Goal: Information Seeking & Learning: Find contact information

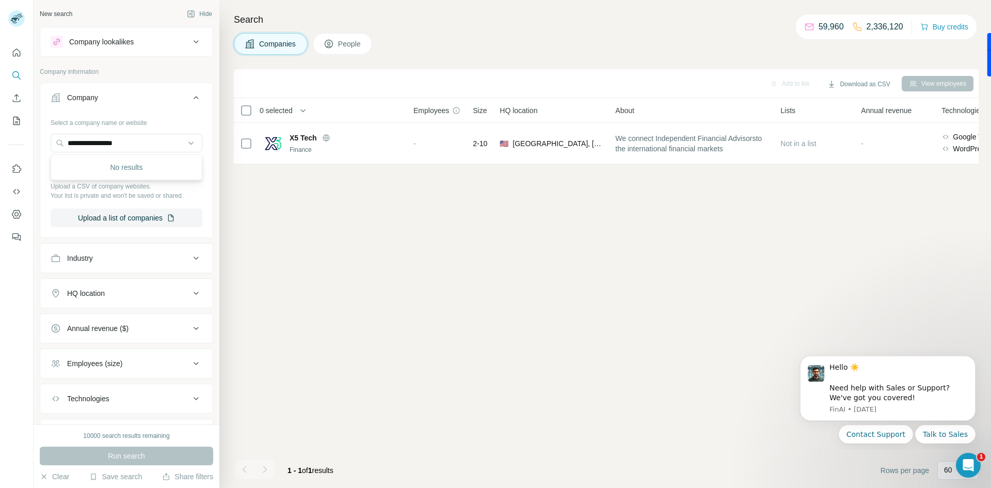
click at [142, 145] on input "**********" at bounding box center [127, 143] width 152 height 19
type input "**********"
click at [134, 171] on p "[DOMAIN_NAME]" at bounding box center [125, 175] width 91 height 9
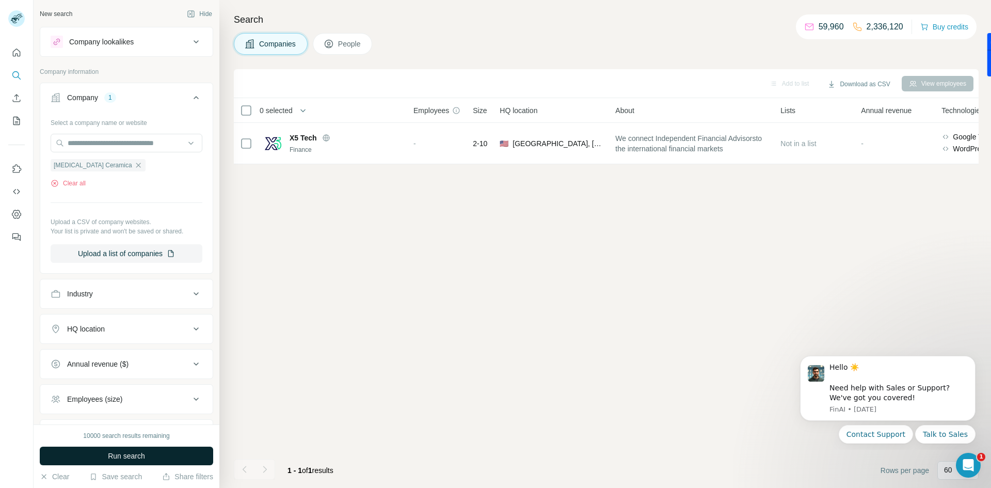
click at [128, 452] on span "Run search" at bounding box center [126, 456] width 37 height 10
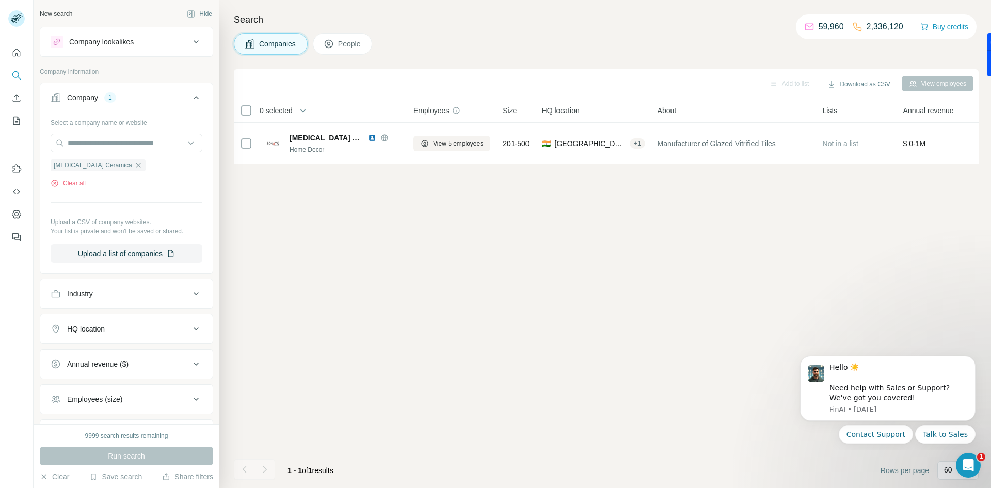
click at [348, 41] on span "People" at bounding box center [350, 44] width 24 height 10
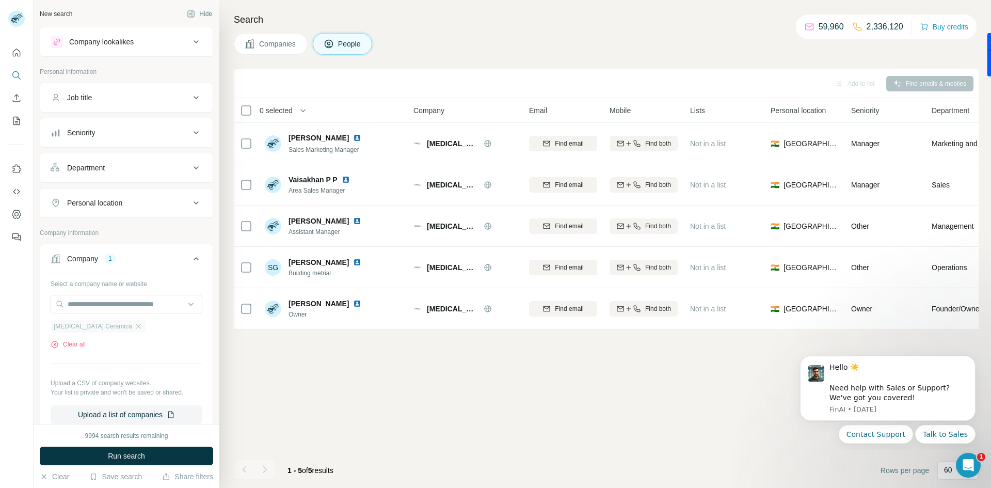
click at [108, 330] on div "[MEDICAL_DATA] Ceramica" at bounding box center [98, 326] width 95 height 12
click at [136, 326] on icon "button" at bounding box center [138, 326] width 5 height 5
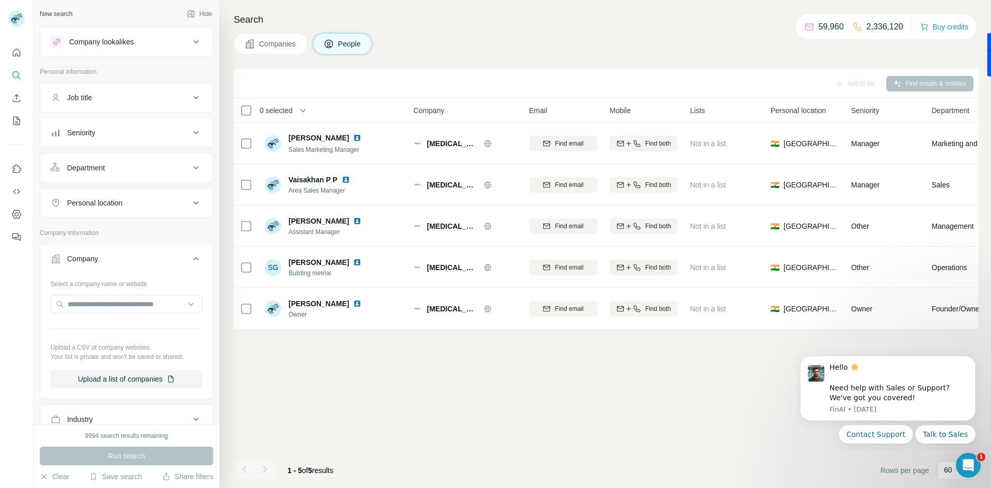
click at [293, 42] on span "Companies" at bounding box center [278, 44] width 38 height 10
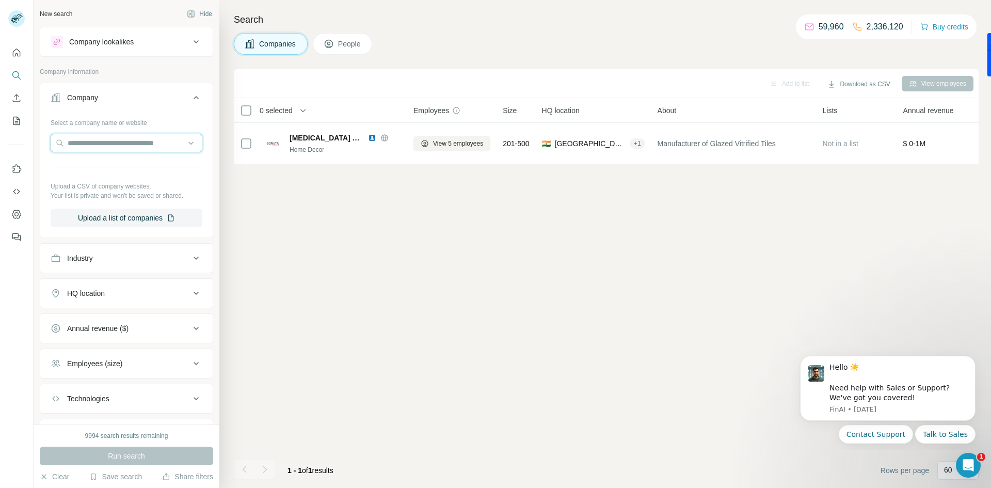
click at [93, 140] on input "text" at bounding box center [127, 143] width 152 height 19
paste input "**********"
type input "**********"
click at [104, 168] on p "Corwhite Solutions" at bounding box center [110, 166] width 60 height 10
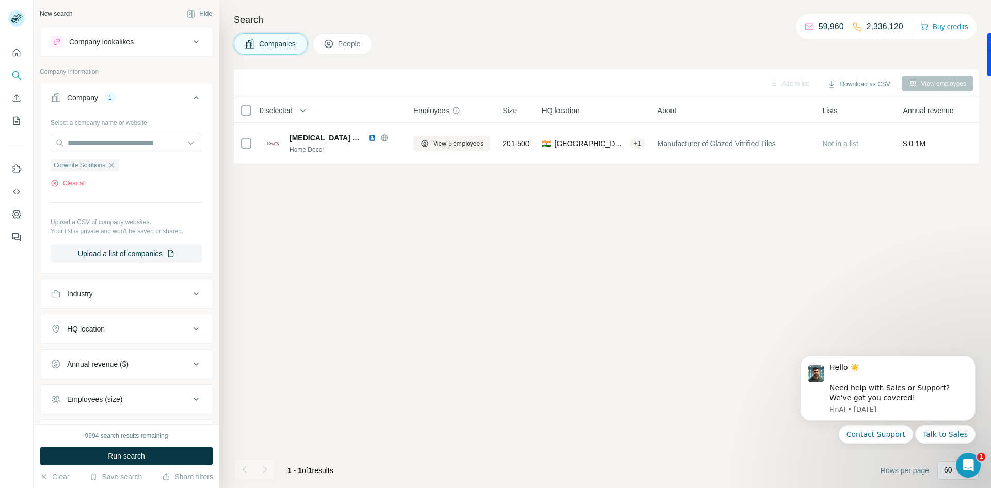
click at [127, 454] on span "Run search" at bounding box center [126, 456] width 37 height 10
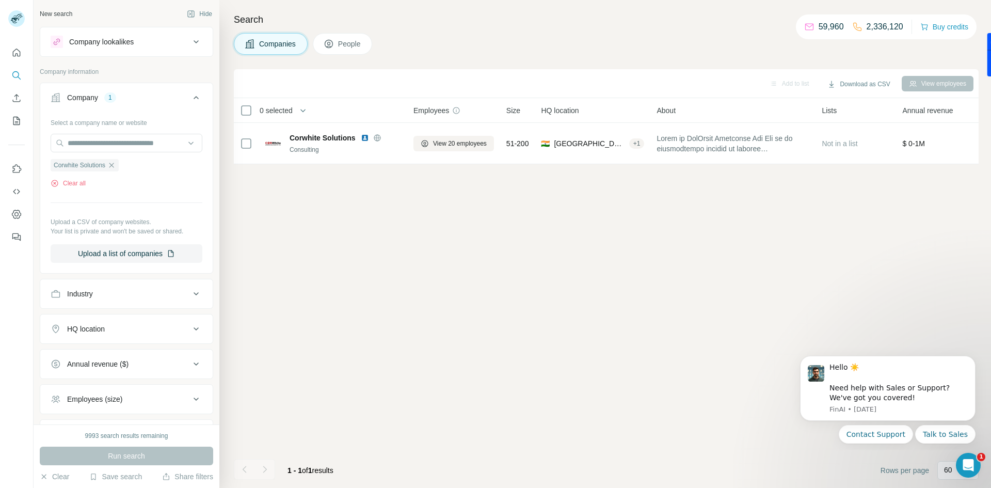
click at [343, 42] on span "People" at bounding box center [350, 44] width 24 height 10
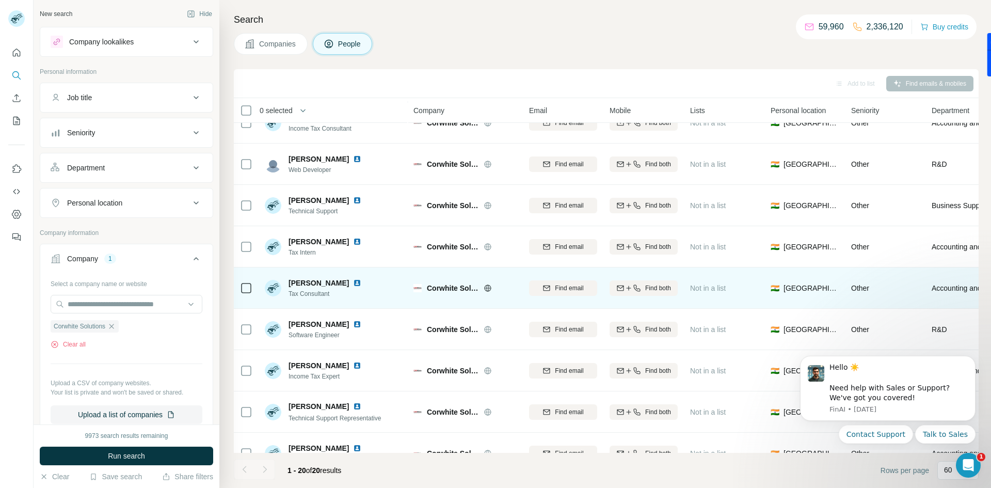
scroll to position [353, 0]
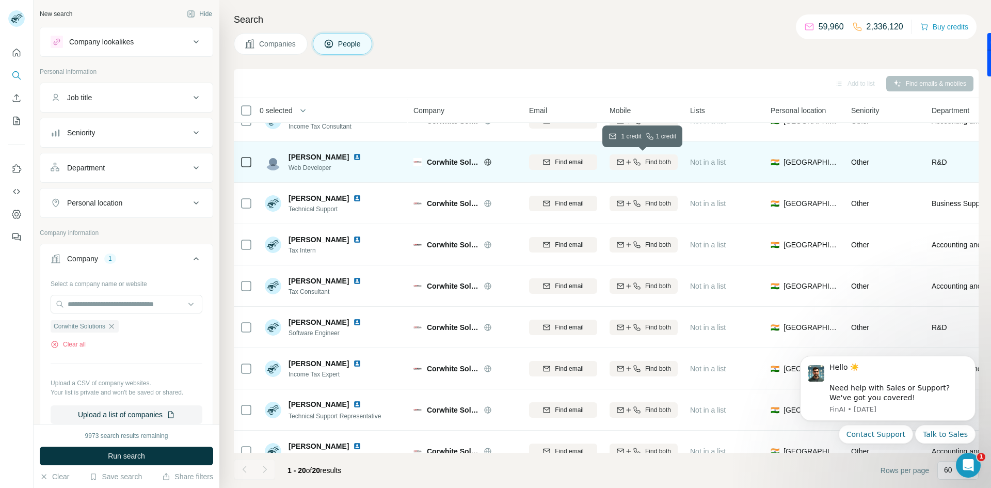
click at [653, 162] on span "Find both" at bounding box center [658, 161] width 26 height 9
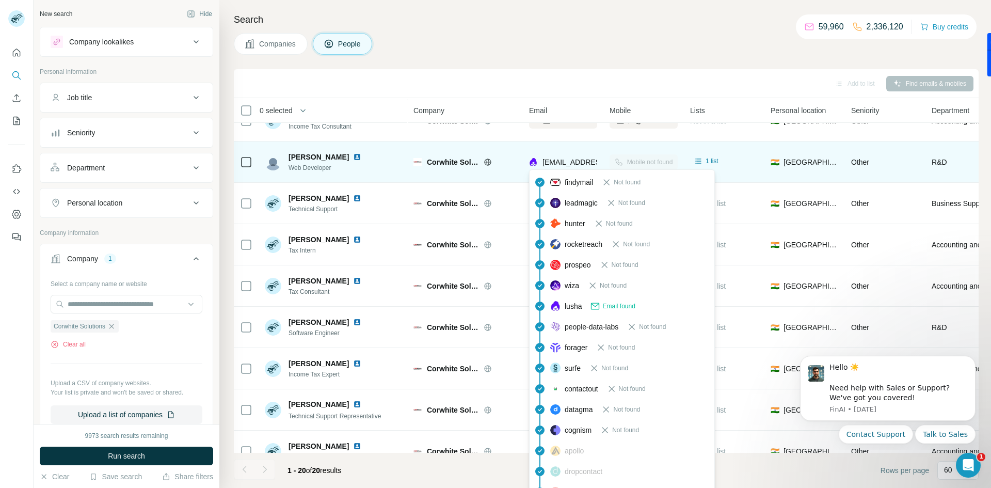
click at [585, 159] on span "[EMAIL_ADDRESS][DOMAIN_NAME]" at bounding box center [603, 162] width 122 height 8
click at [580, 161] on span "[EMAIL_ADDRESS][DOMAIN_NAME]" at bounding box center [603, 162] width 122 height 8
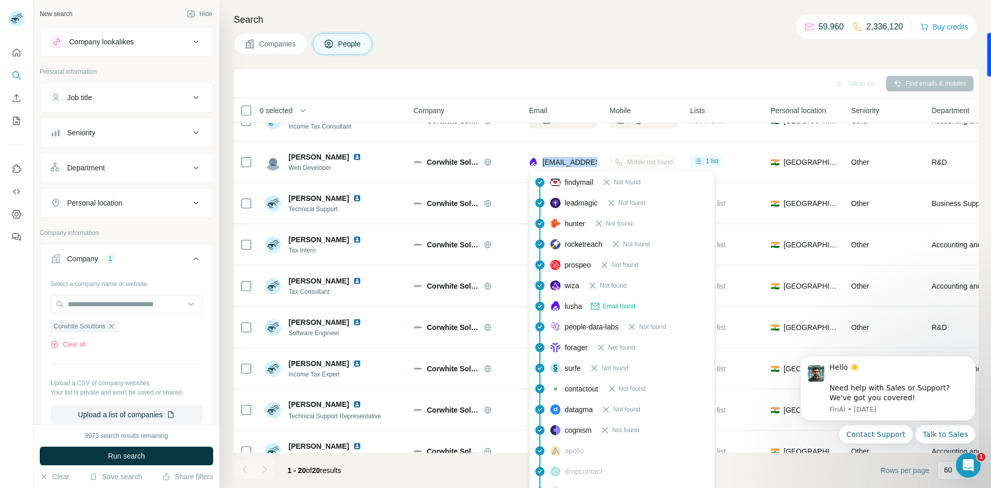
copy tr "[EMAIL_ADDRESS][DOMAIN_NAME]"
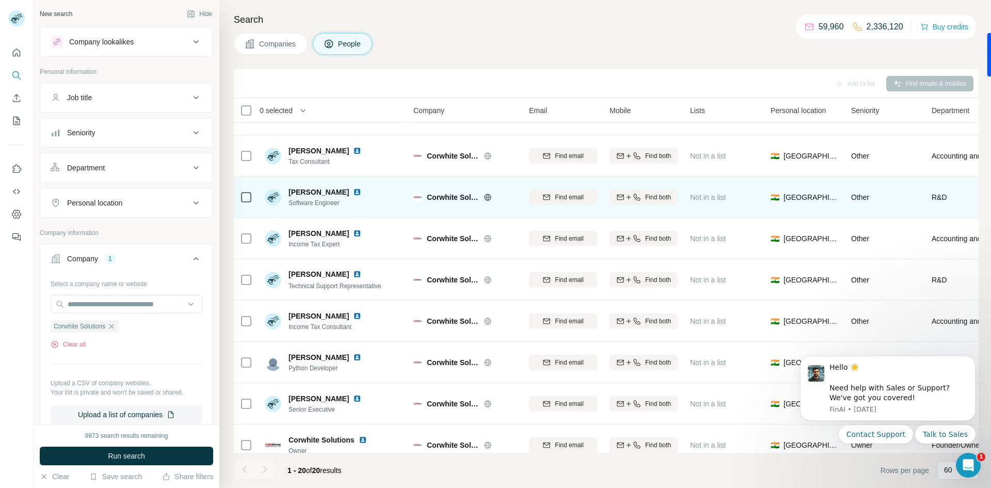
scroll to position [496, 0]
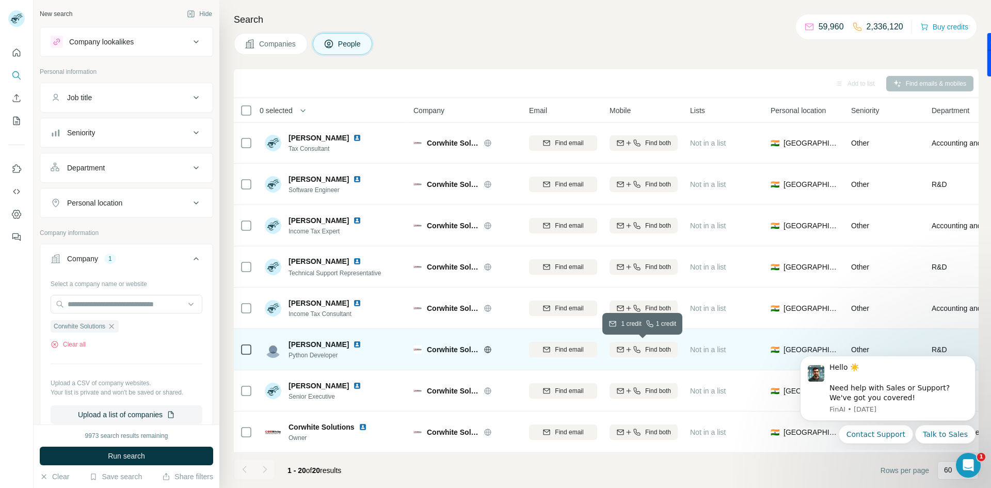
click at [633, 352] on icon "button" at bounding box center [637, 349] width 8 height 8
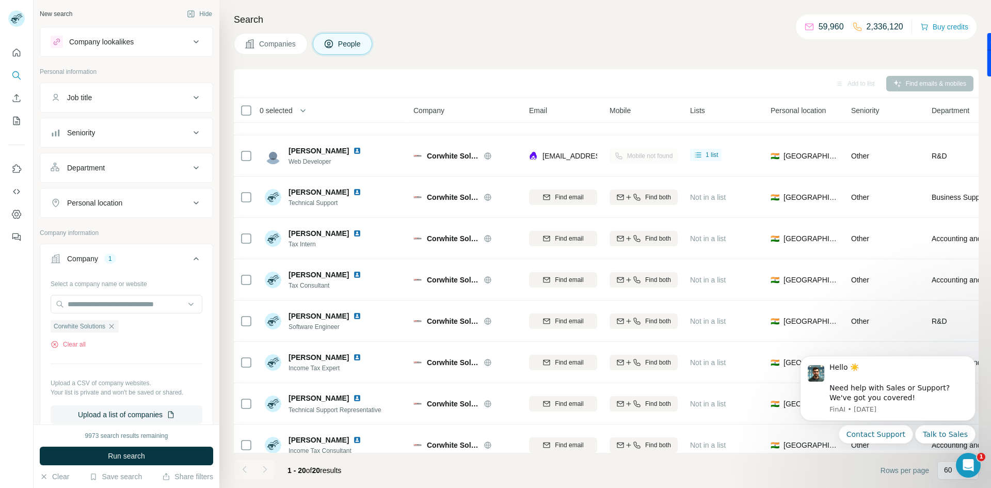
scroll to position [362, 0]
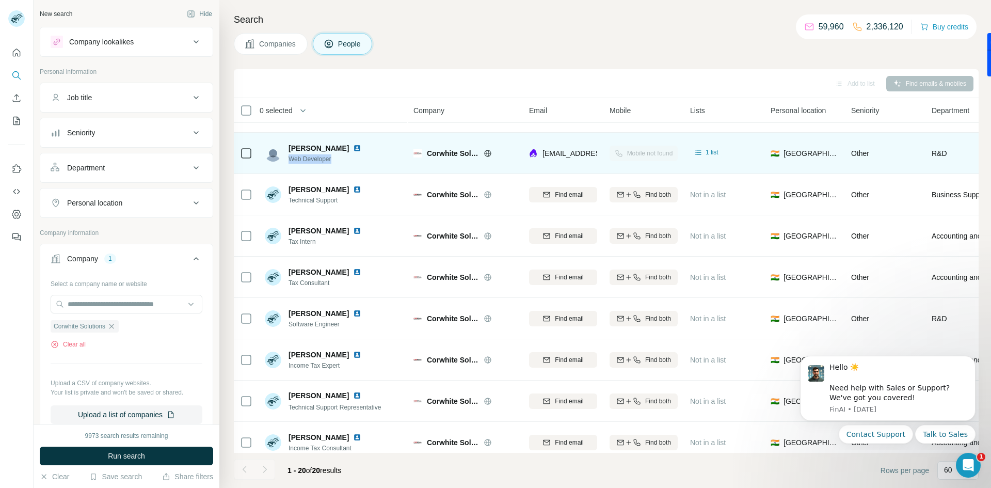
drag, startPoint x: 337, startPoint y: 159, endPoint x: 285, endPoint y: 158, distance: 51.1
click at [285, 158] on div "[PERSON_NAME] Web Developer" at bounding box center [315, 153] width 101 height 21
drag, startPoint x: 283, startPoint y: 143, endPoint x: 337, endPoint y: 145, distance: 53.2
click at [337, 145] on div "[PERSON_NAME] Web Developer" at bounding box center [315, 153] width 101 height 21
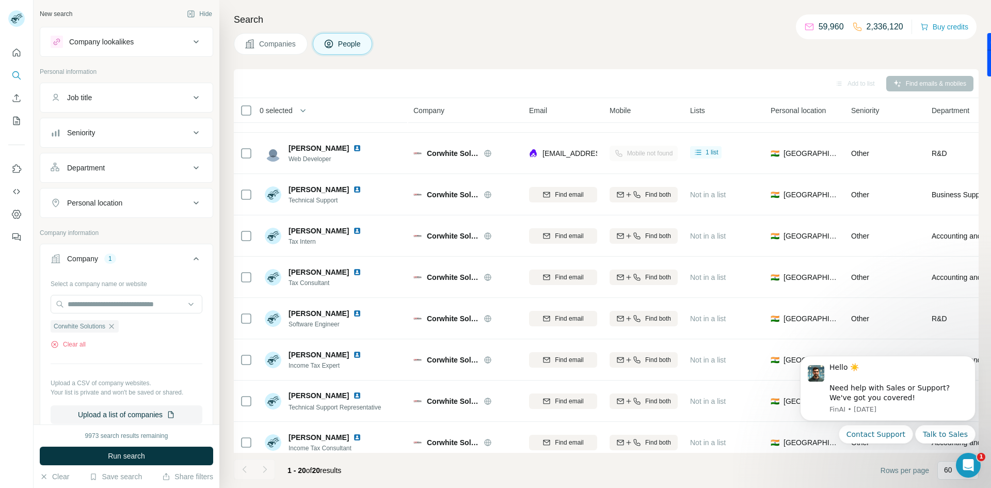
click at [455, 40] on div "Companies People" at bounding box center [606, 44] width 745 height 22
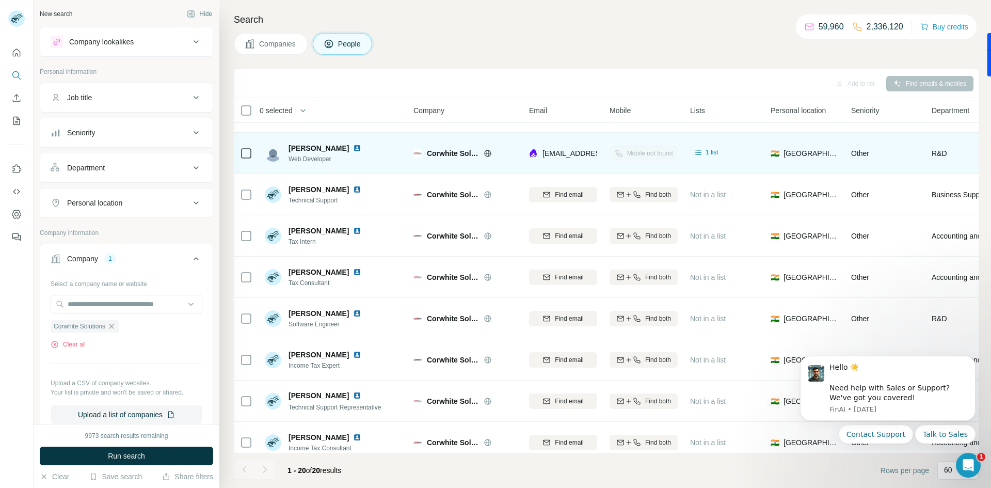
drag, startPoint x: 287, startPoint y: 146, endPoint x: 356, endPoint y: 146, distance: 68.7
click at [356, 146] on div "[PERSON_NAME] Web Developer" at bounding box center [315, 153] width 101 height 21
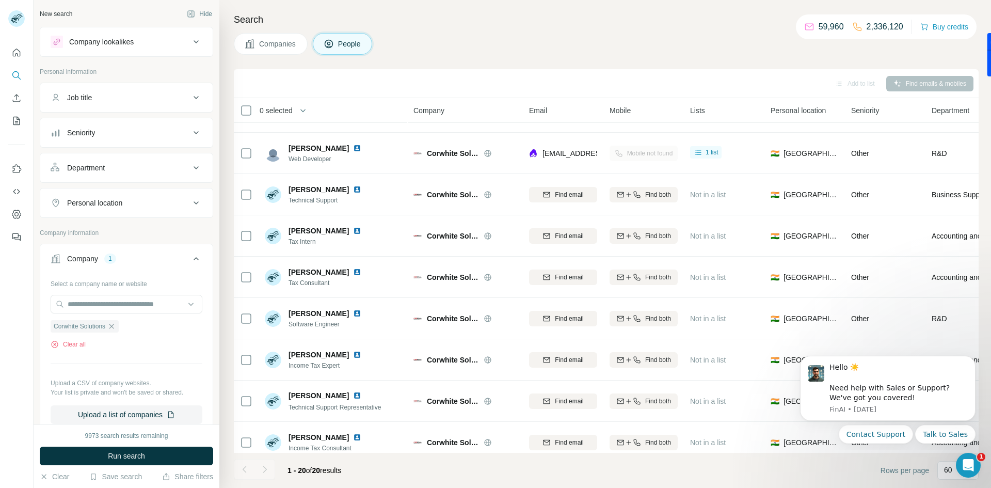
copy span "[PERSON_NAME]"
click at [113, 324] on icon "button" at bounding box center [111, 326] width 5 height 5
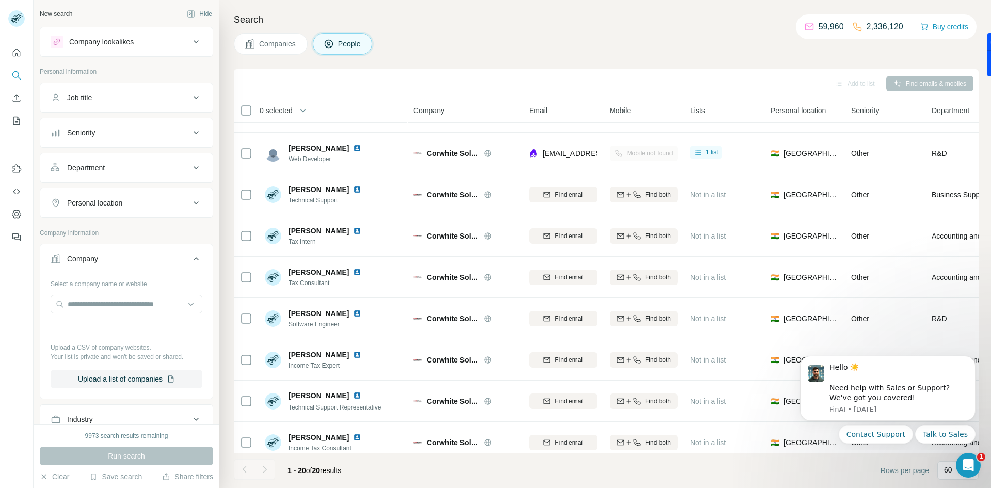
click at [247, 41] on icon at bounding box center [250, 44] width 10 height 10
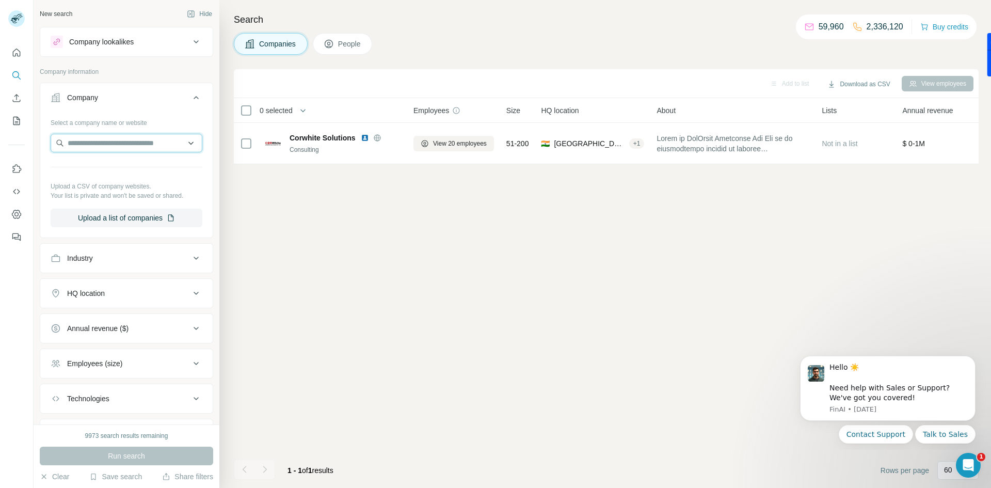
click at [97, 150] on input "text" at bounding box center [127, 143] width 152 height 19
paste input "**********"
type input "**********"
click at [120, 170] on p "Shammy [PERSON_NAME]" at bounding box center [125, 166] width 90 height 10
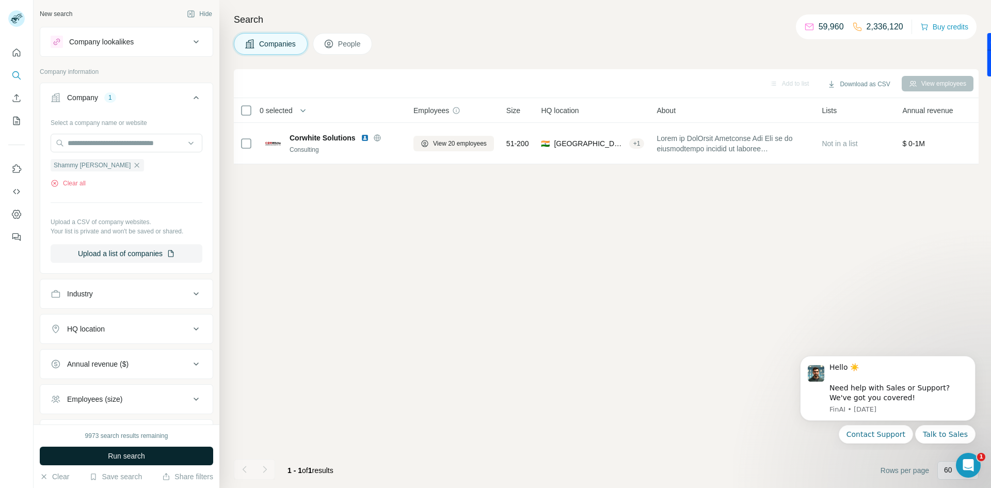
click at [123, 452] on span "Run search" at bounding box center [126, 456] width 37 height 10
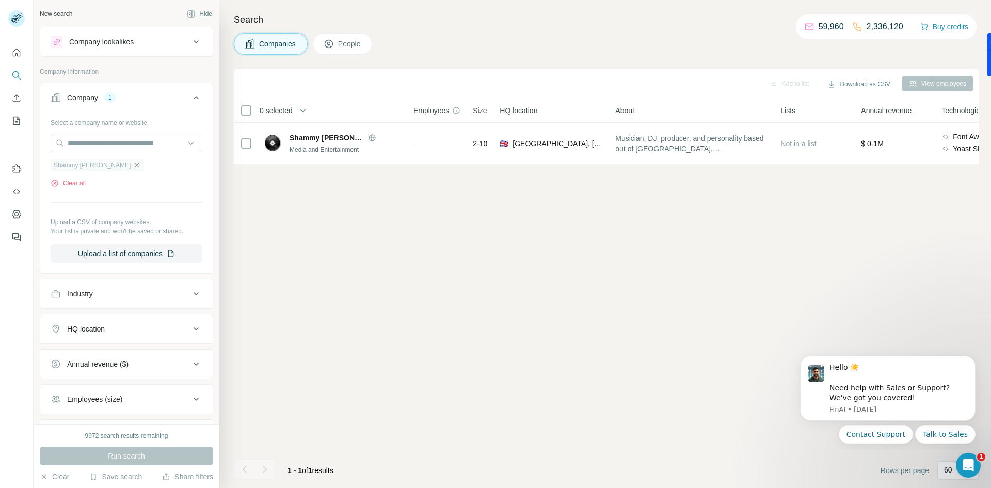
click at [133, 168] on icon "button" at bounding box center [137, 165] width 8 height 8
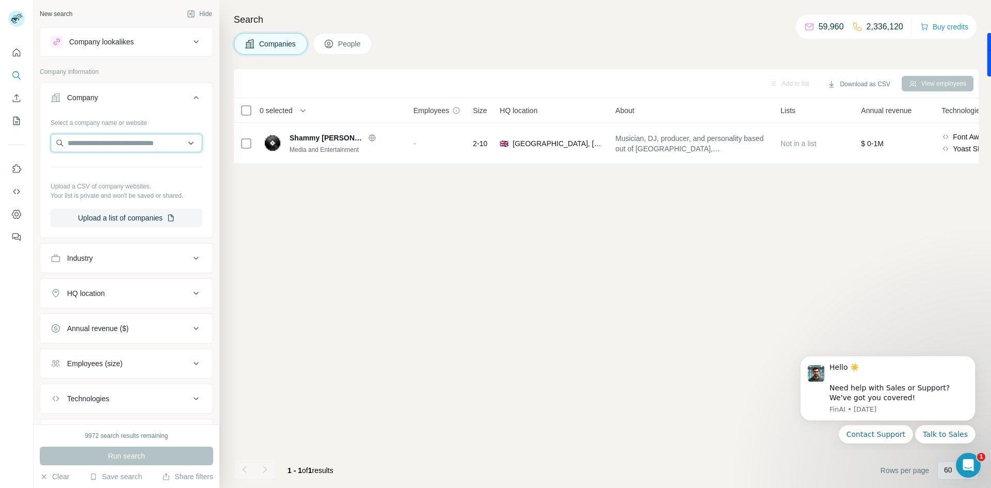
click at [119, 144] on input "text" at bounding box center [127, 143] width 152 height 19
paste input "**********"
type input "**********"
click at [98, 176] on p "[DOMAIN_NAME]" at bounding box center [105, 175] width 50 height 9
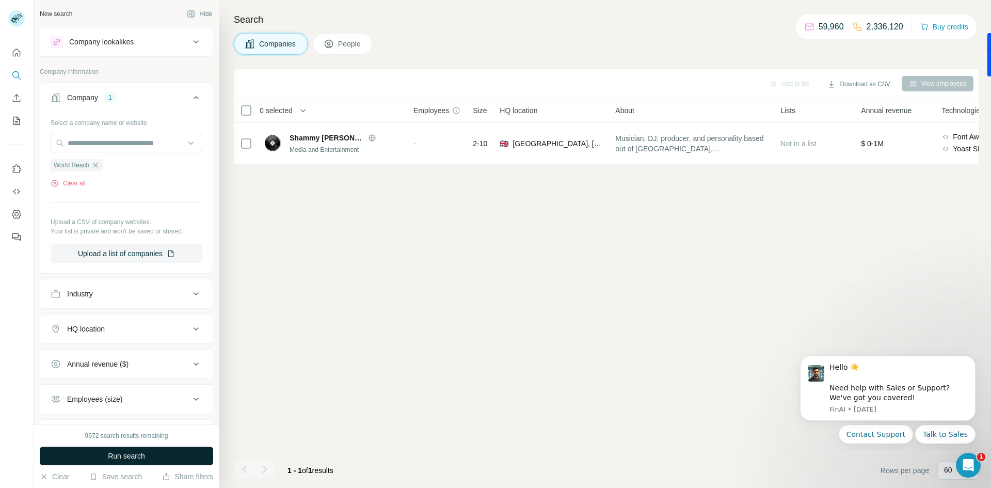
click at [126, 456] on span "Run search" at bounding box center [126, 456] width 37 height 10
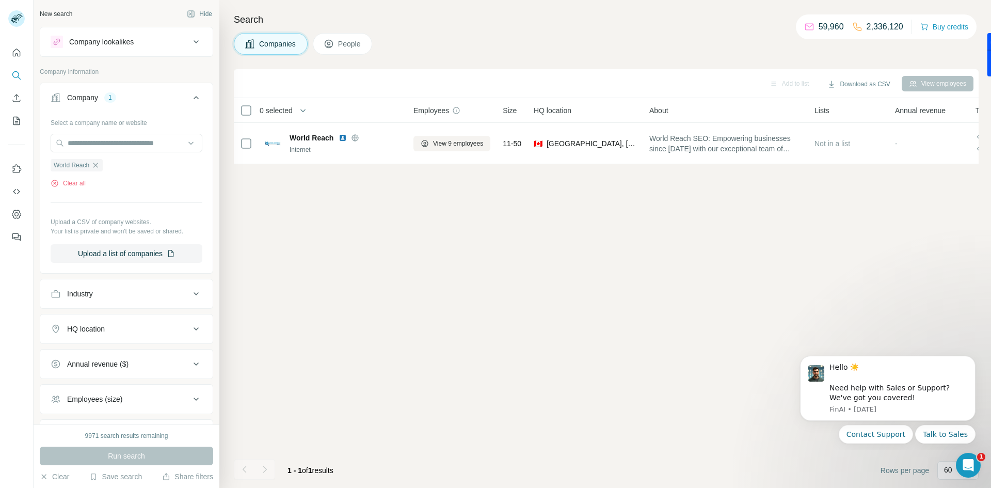
click at [345, 51] on button "People" at bounding box center [343, 44] width 60 height 22
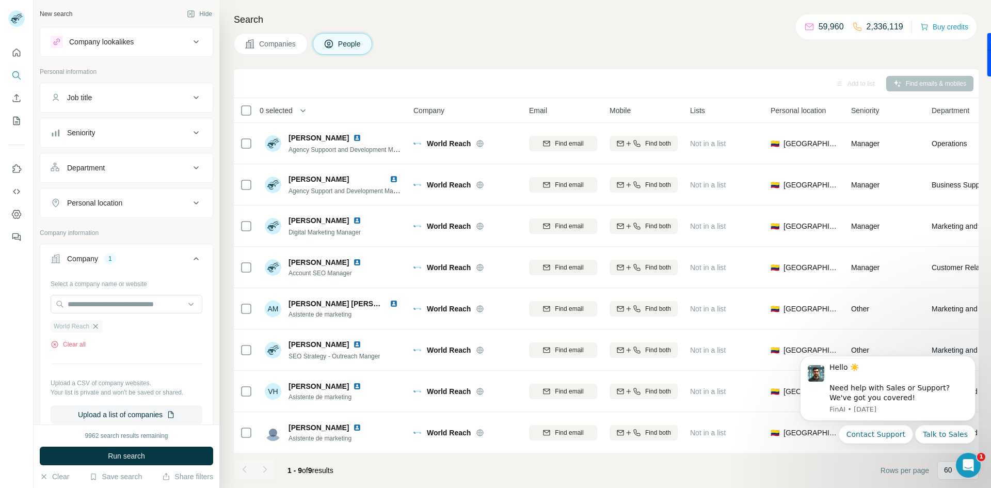
click at [95, 325] on icon "button" at bounding box center [95, 326] width 5 height 5
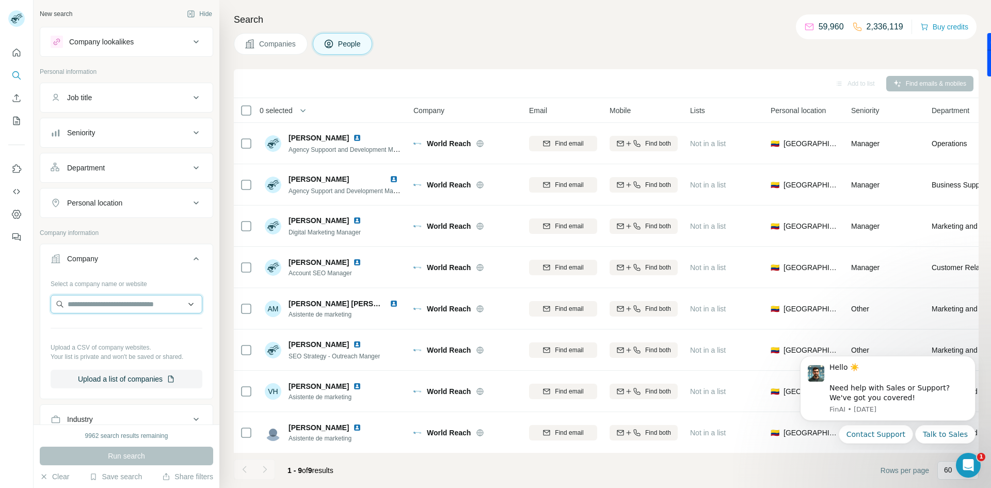
click at [129, 298] on input "text" at bounding box center [127, 304] width 152 height 19
paste input "**********"
type input "**********"
click at [115, 327] on p "Set Energie" at bounding box center [105, 327] width 50 height 10
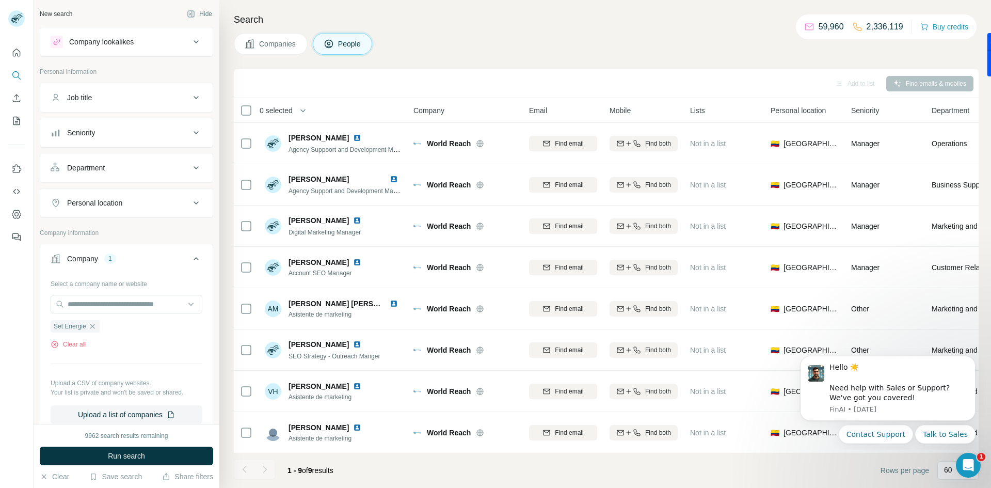
click at [281, 47] on span "Companies" at bounding box center [278, 44] width 38 height 10
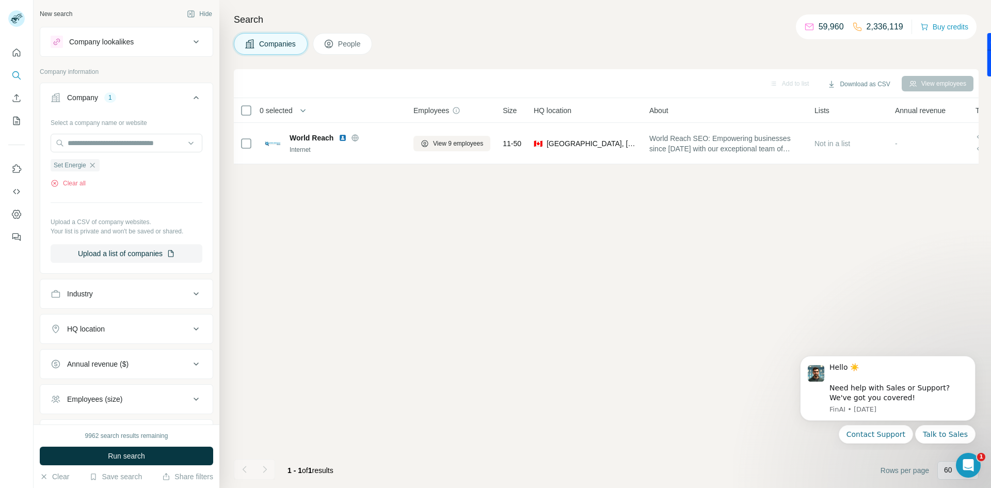
click at [123, 448] on button "Run search" at bounding box center [126, 455] width 173 height 19
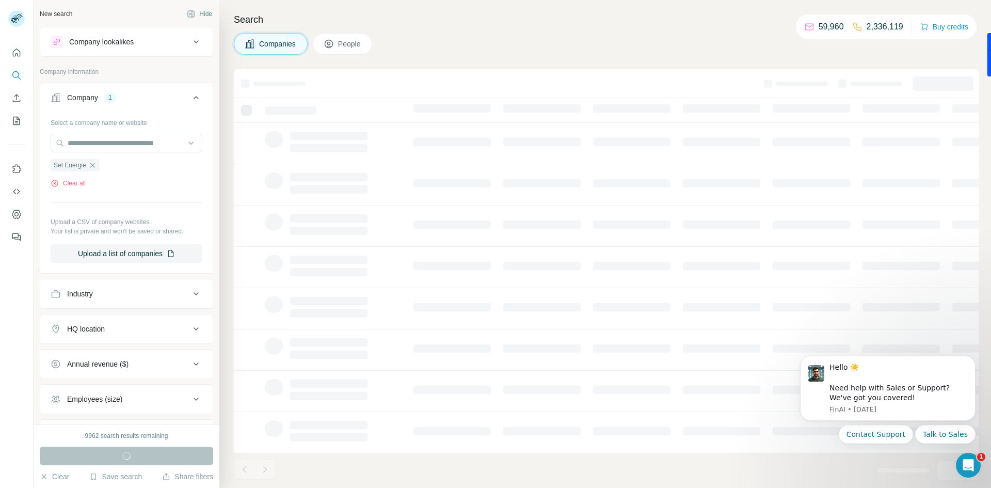
click at [124, 450] on div "Run search" at bounding box center [126, 455] width 173 height 19
